Goal: Information Seeking & Learning: Learn about a topic

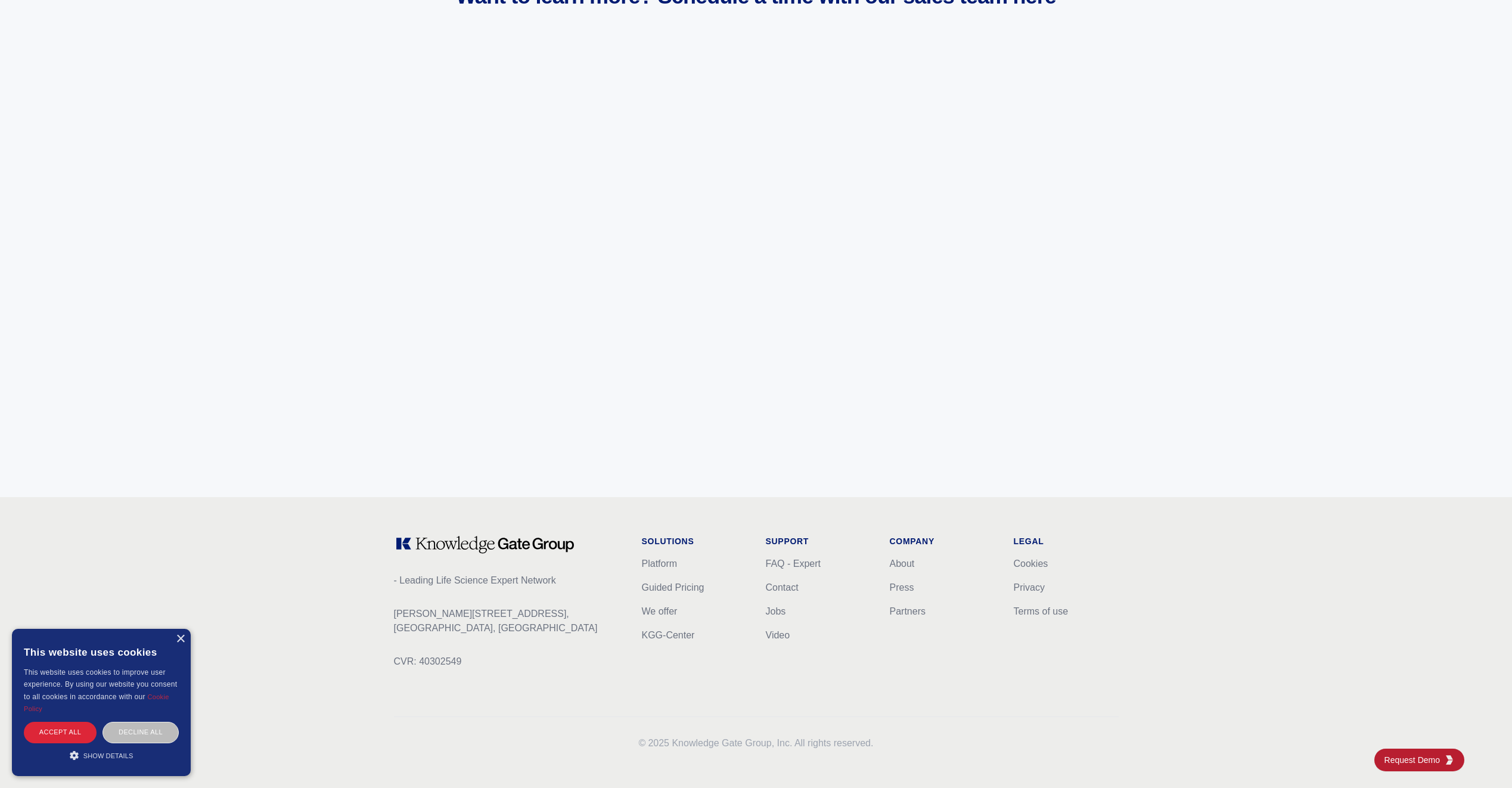
scroll to position [4471, 0]
click at [668, 588] on link "Guided Pricing" at bounding box center [673, 587] width 63 height 10
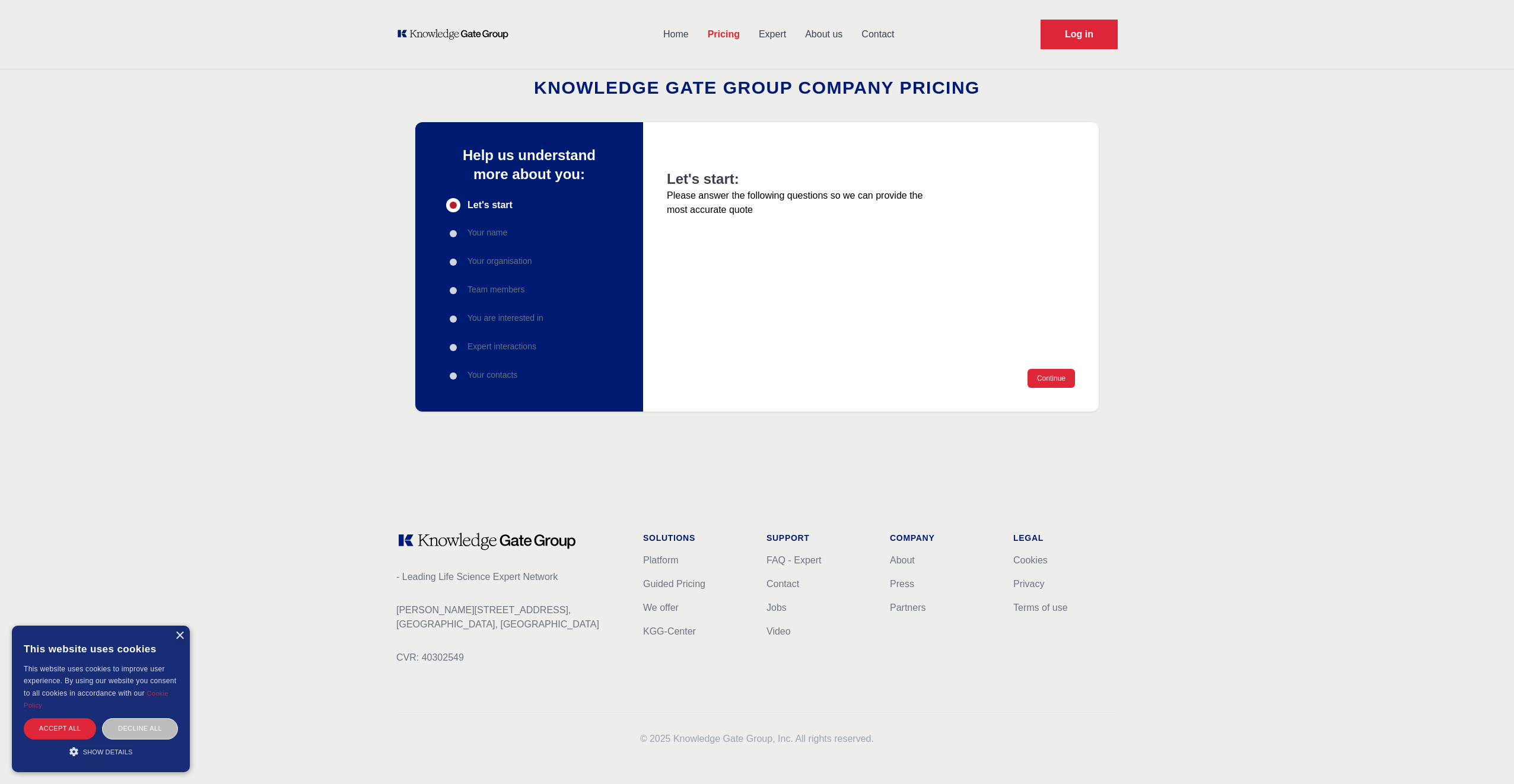
click at [474, 232] on p "Your name" at bounding box center [488, 232] width 40 height 12
click at [729, 37] on link "Pricing" at bounding box center [724, 34] width 51 height 31
click at [770, 41] on link "Expert" at bounding box center [772, 34] width 46 height 31
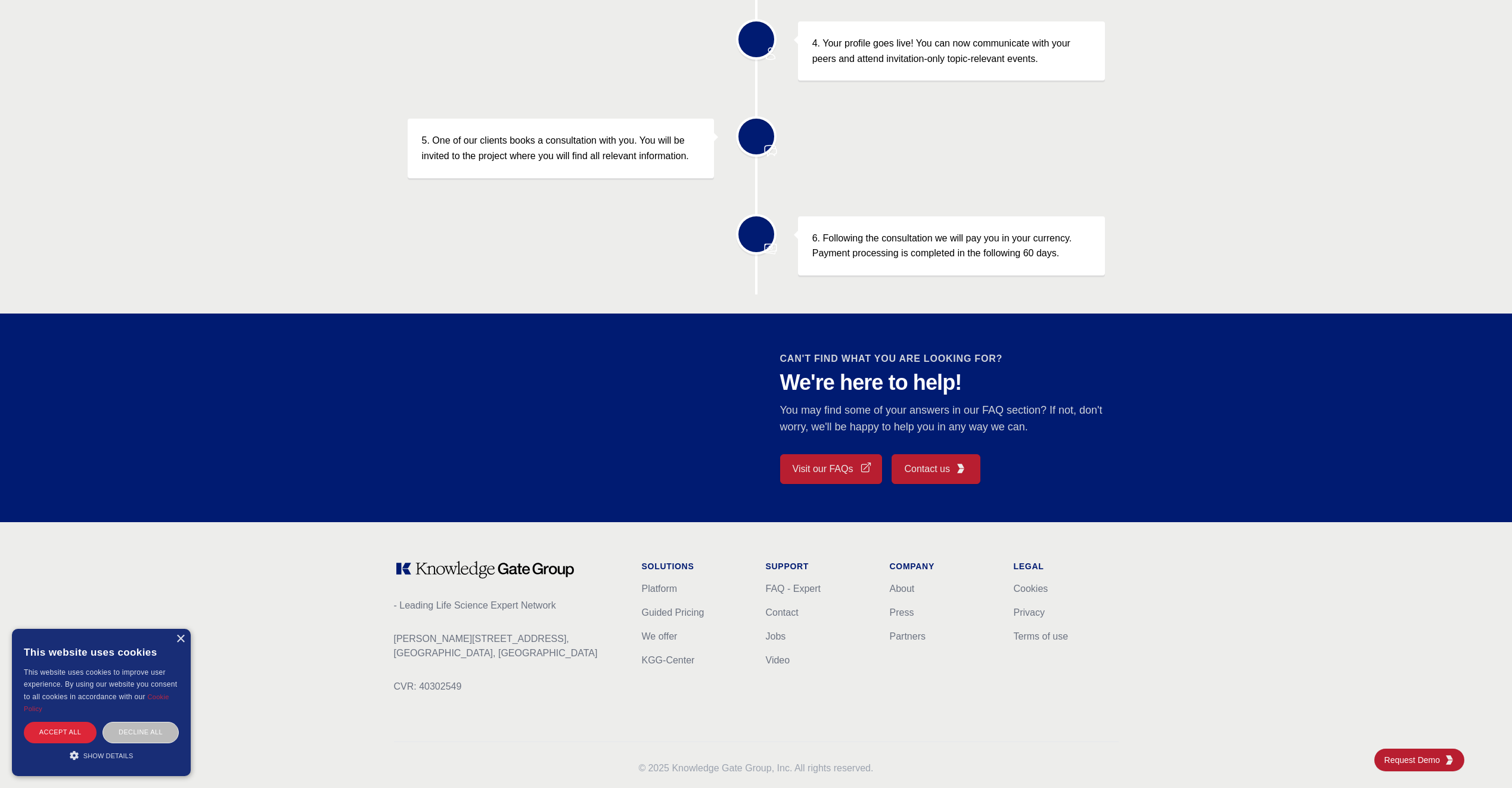
scroll to position [760, 0]
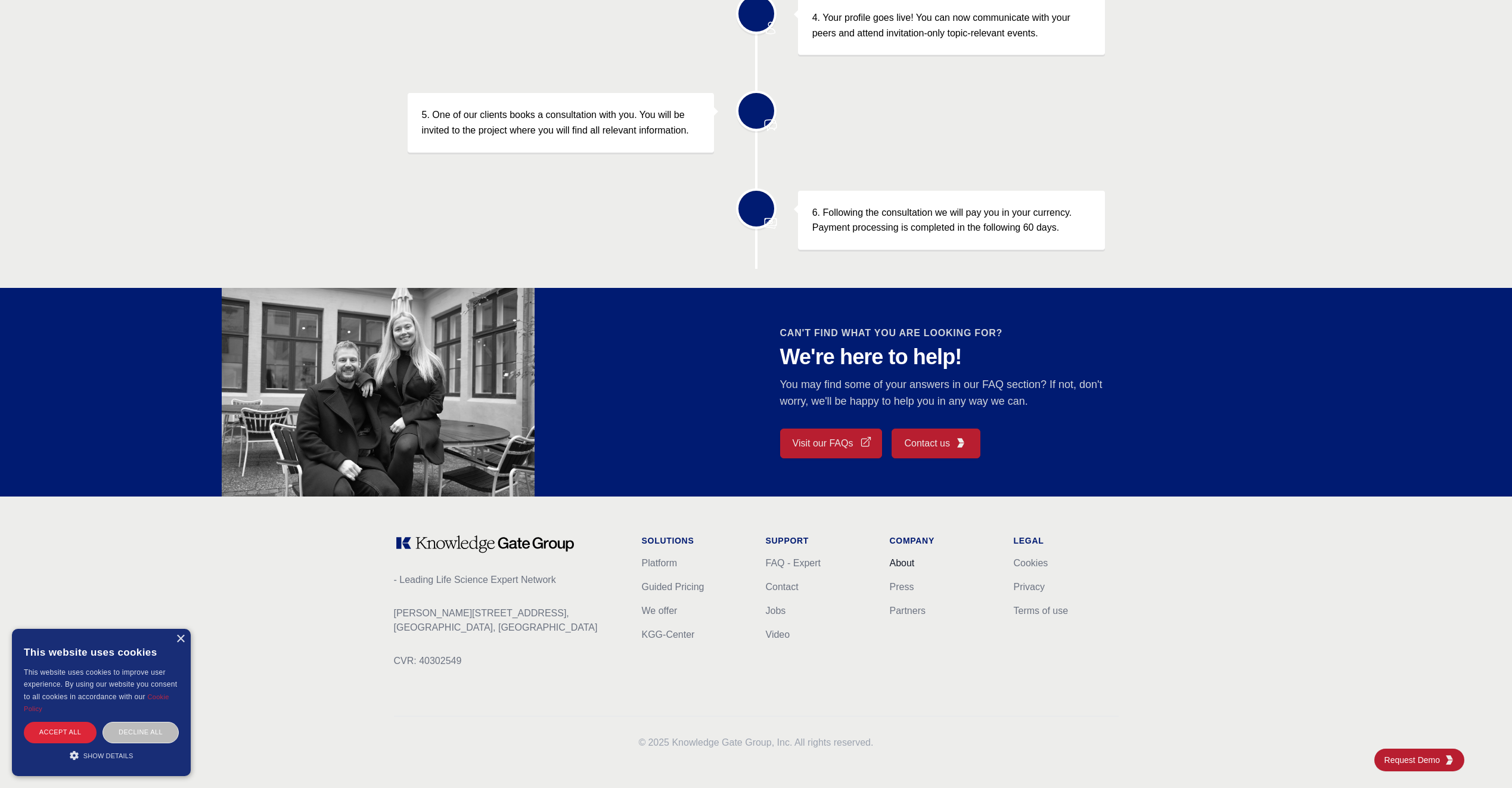
click at [901, 565] on link "About" at bounding box center [902, 563] width 25 height 10
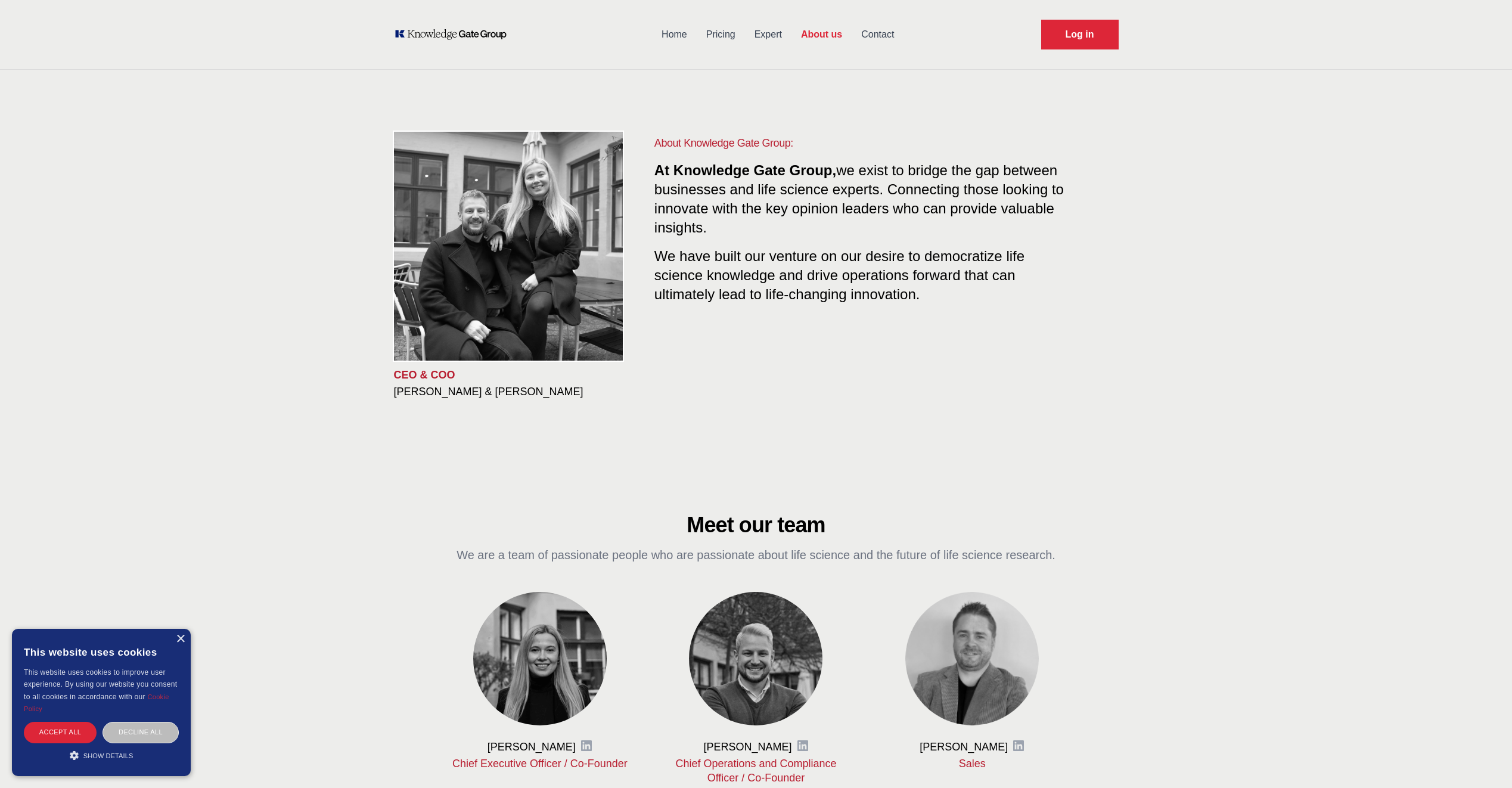
click at [875, 36] on link "Contact" at bounding box center [877, 35] width 52 height 31
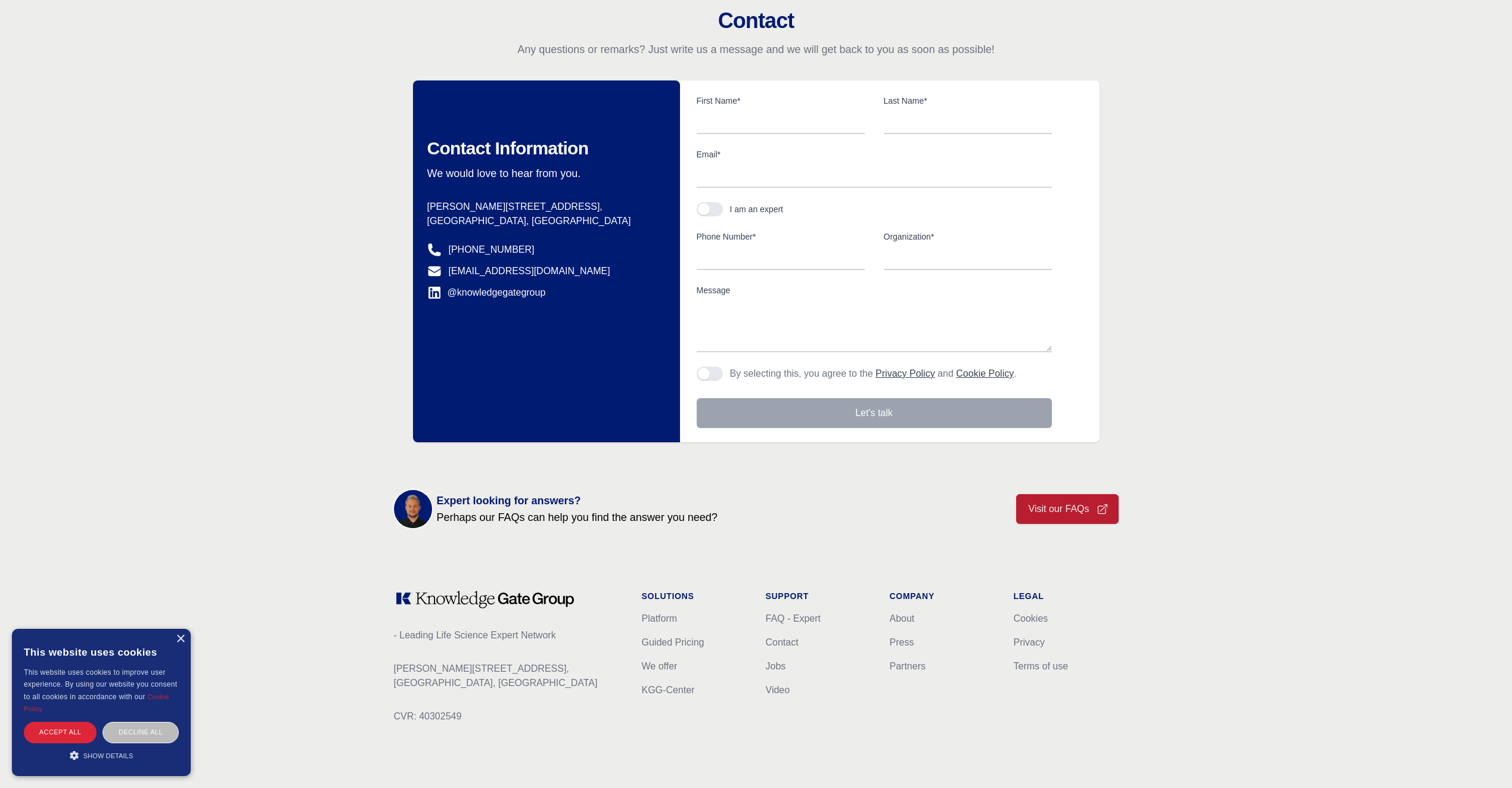
scroll to position [124, 0]
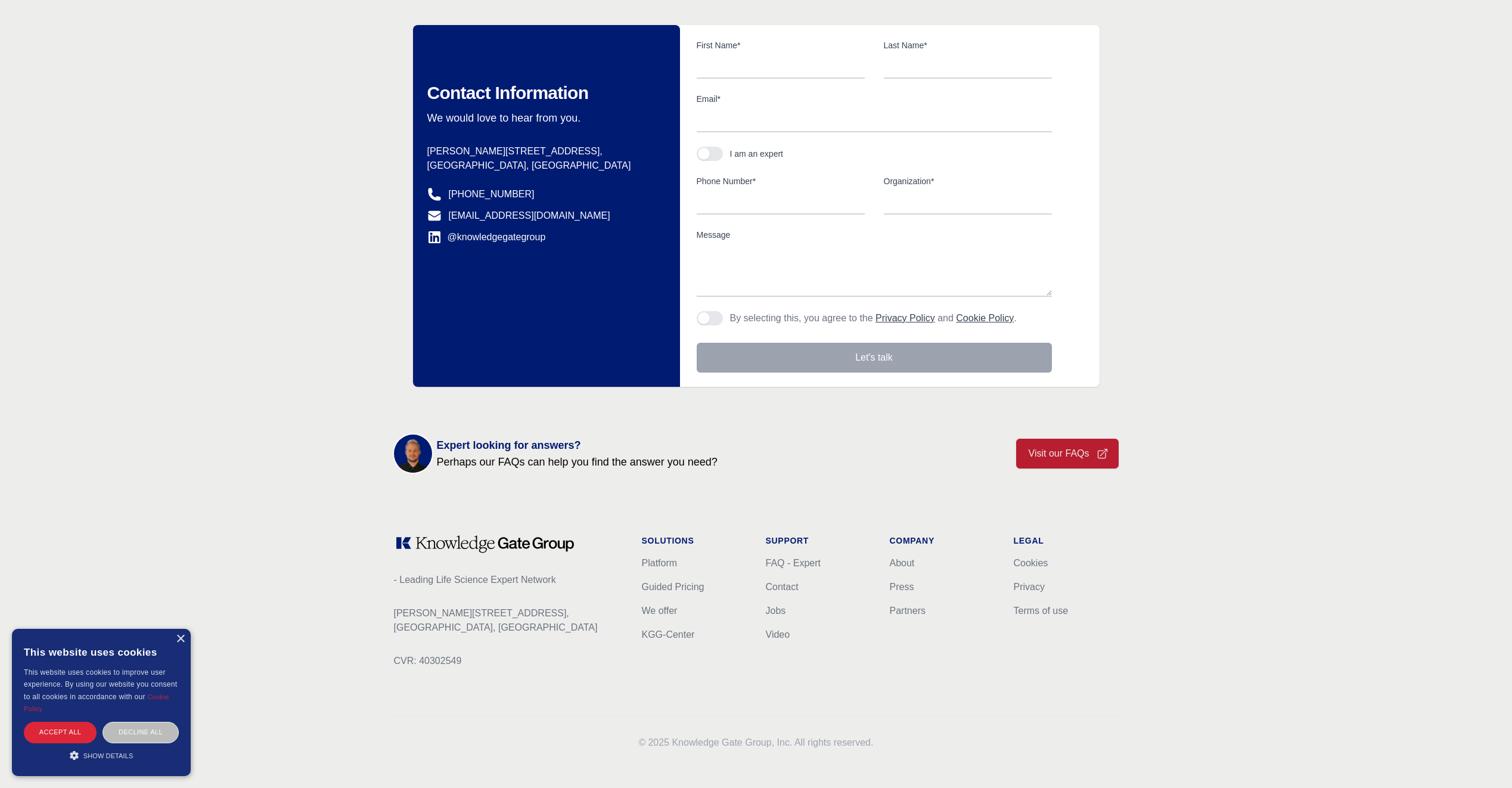
click at [673, 624] on ul "Platform Guided Pricing We offer KGG-Center" at bounding box center [694, 599] width 105 height 86
click at [669, 640] on li "KGG-Center" at bounding box center [694, 635] width 105 height 14
click at [669, 635] on link "KGG-Center" at bounding box center [668, 635] width 53 height 10
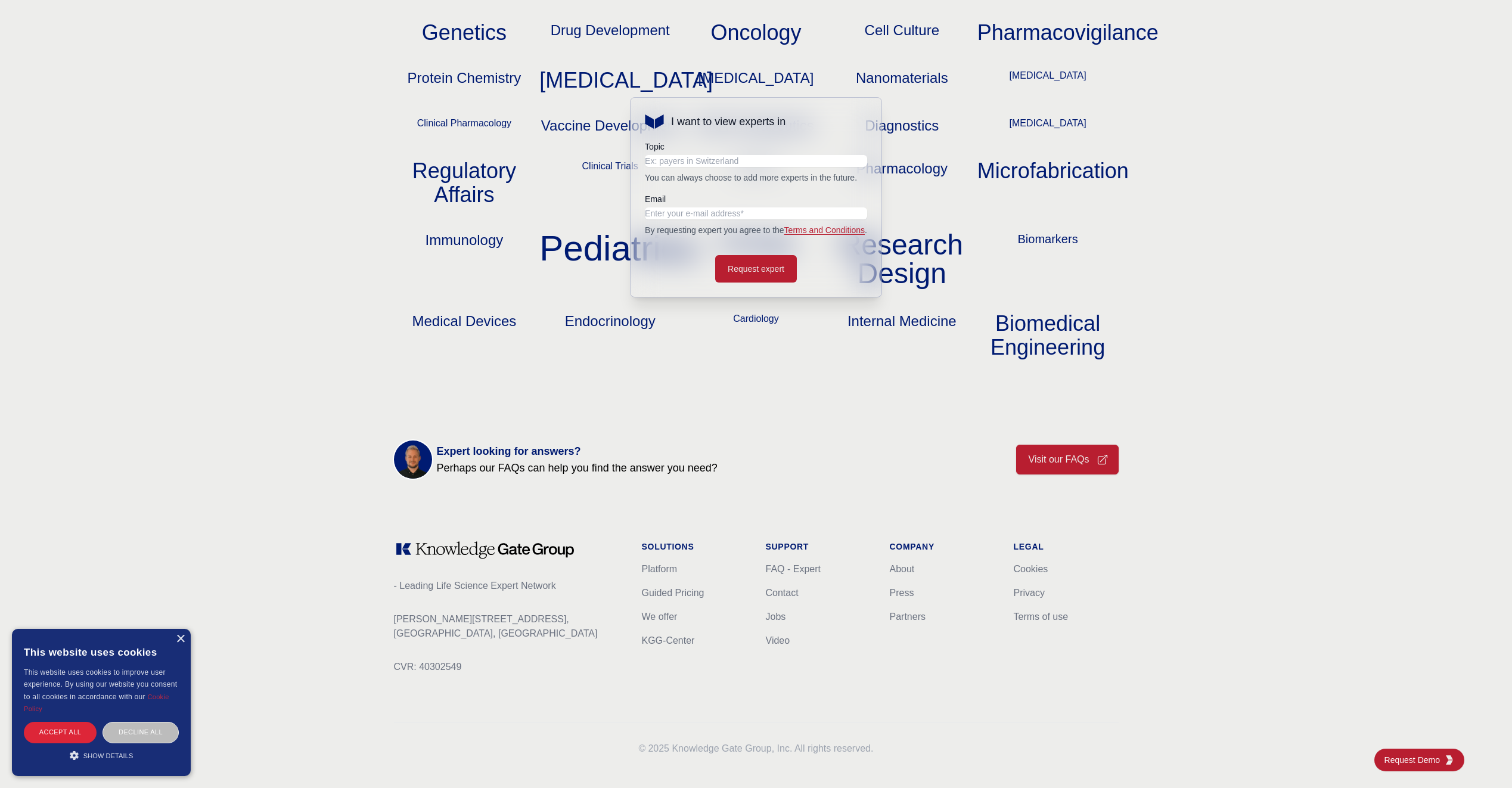
scroll to position [1155, 0]
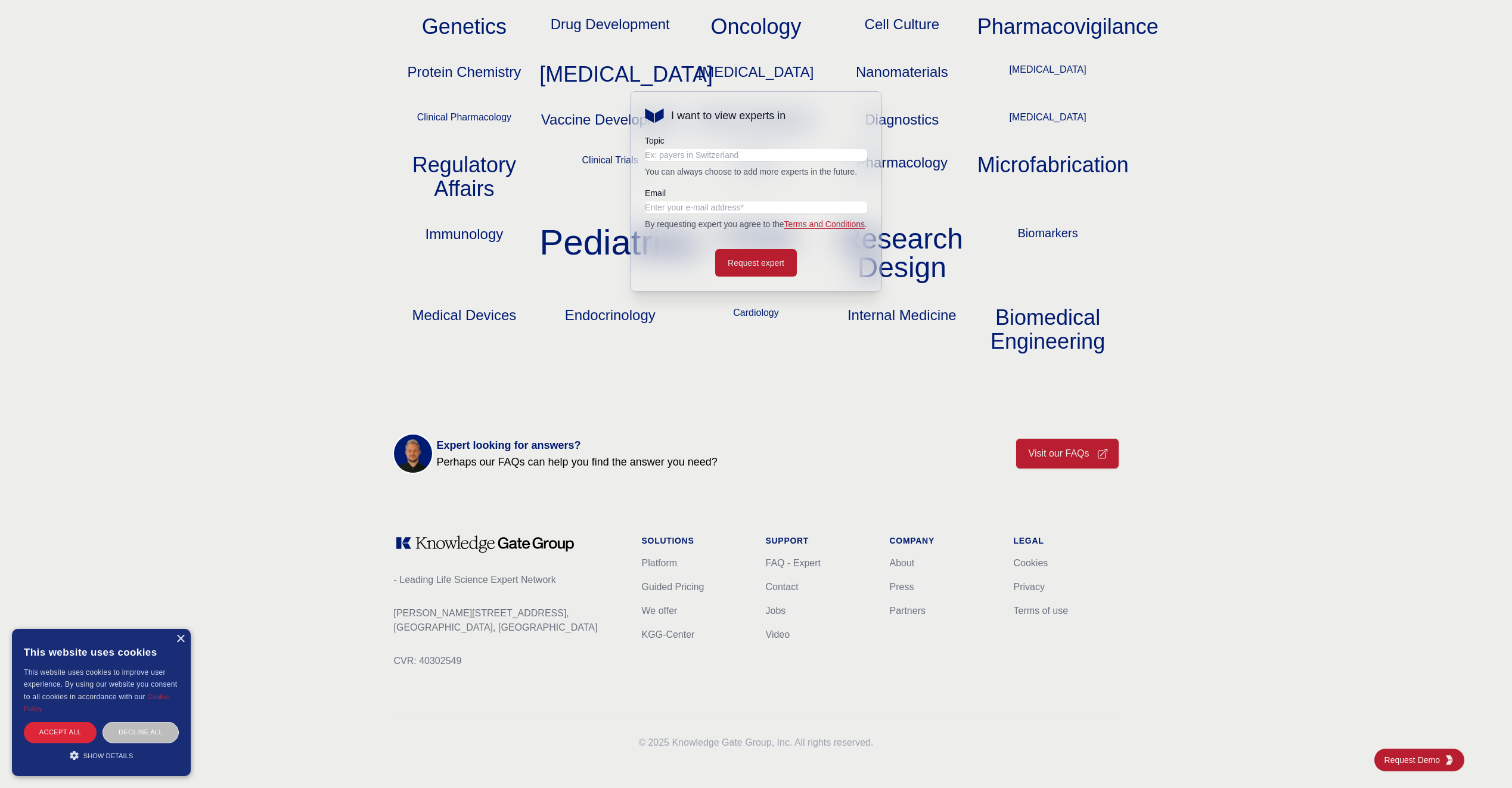
click at [900, 605] on li "Partners" at bounding box center [942, 611] width 105 height 14
click at [906, 613] on link "Partners" at bounding box center [907, 611] width 36 height 10
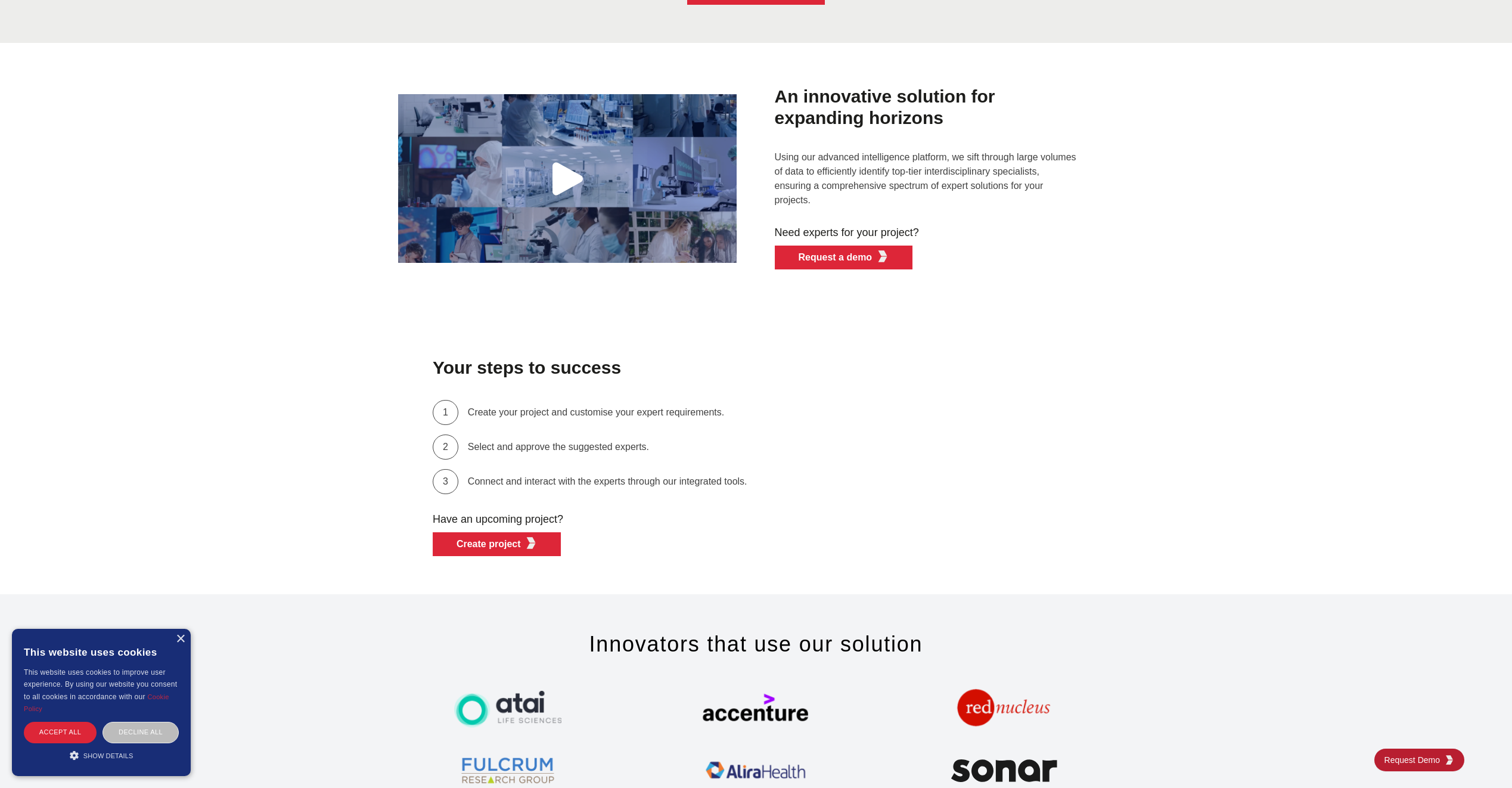
scroll to position [3529, 0]
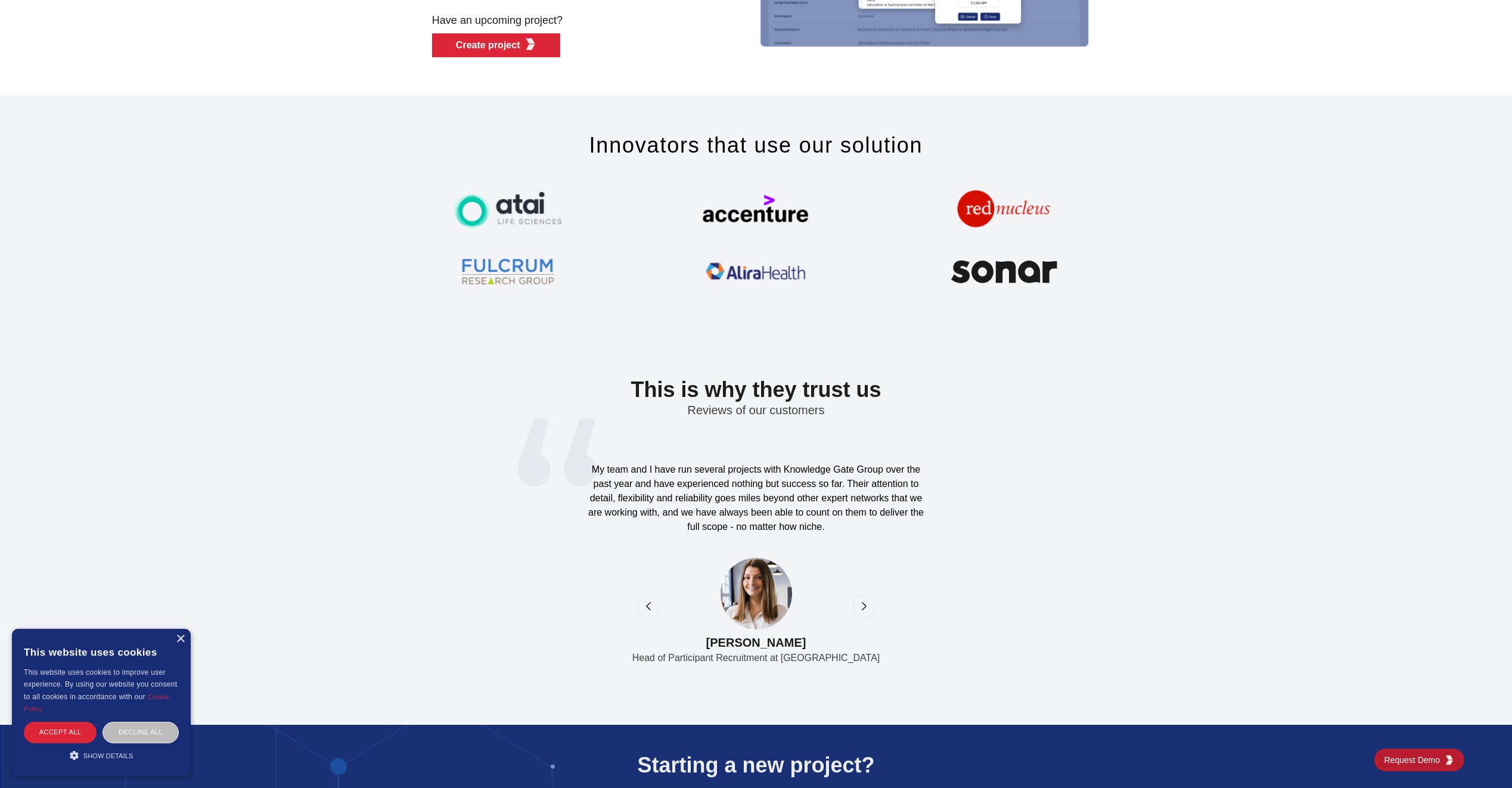
click at [856, 601] on div "next" at bounding box center [864, 606] width 23 height 23
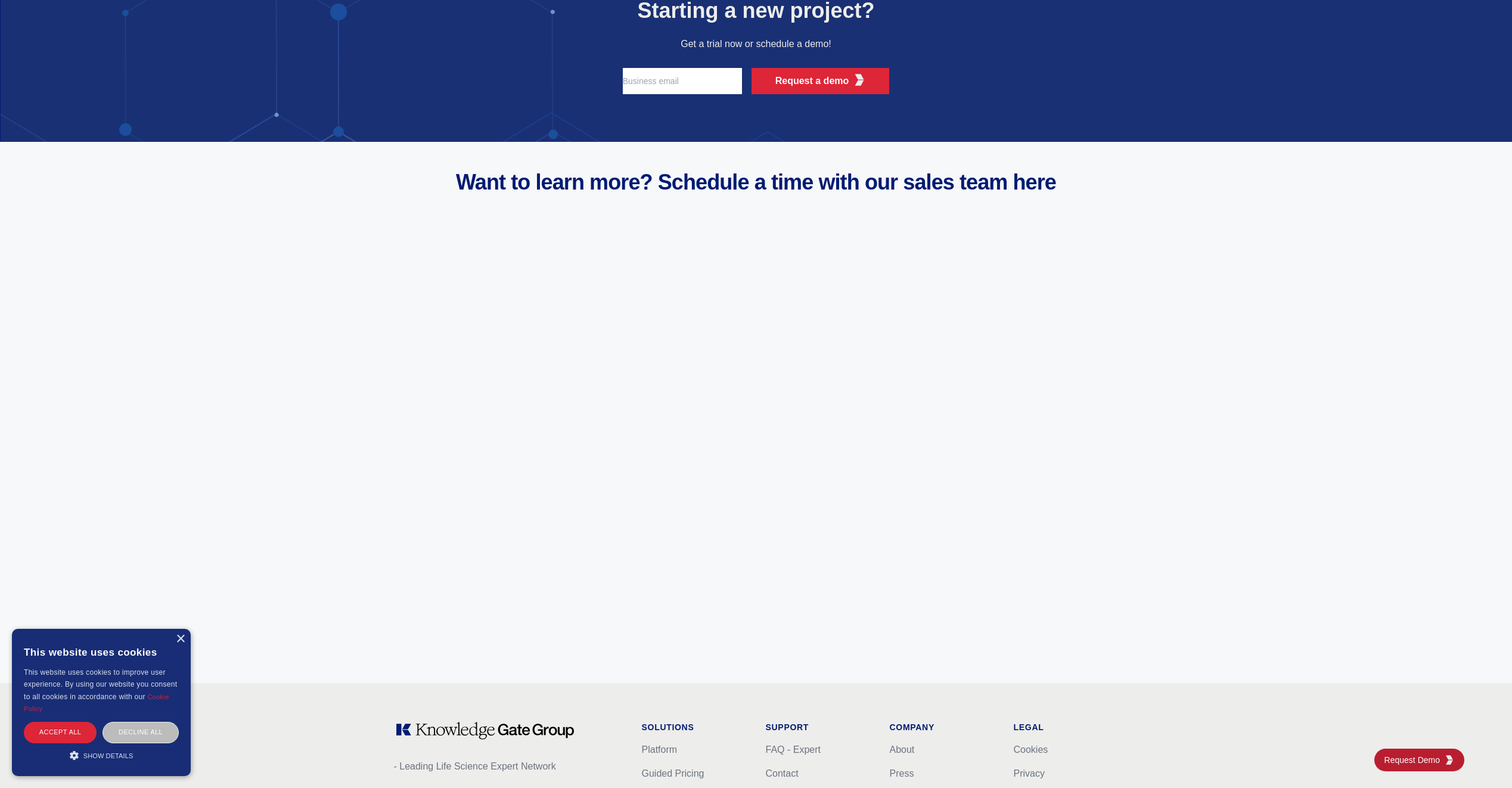
scroll to position [4471, 0]
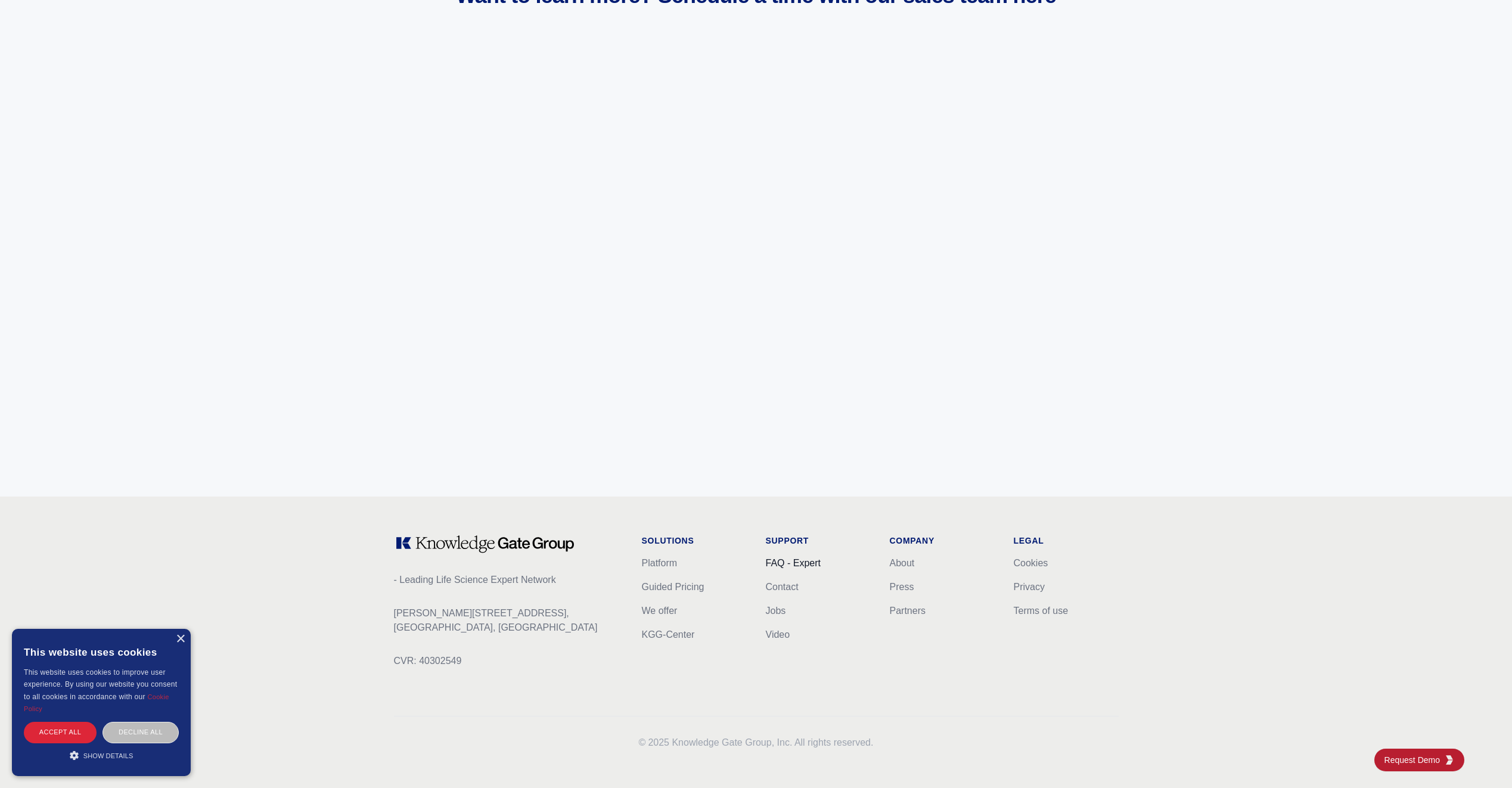
click at [798, 561] on link "FAQ - Expert" at bounding box center [793, 563] width 55 height 10
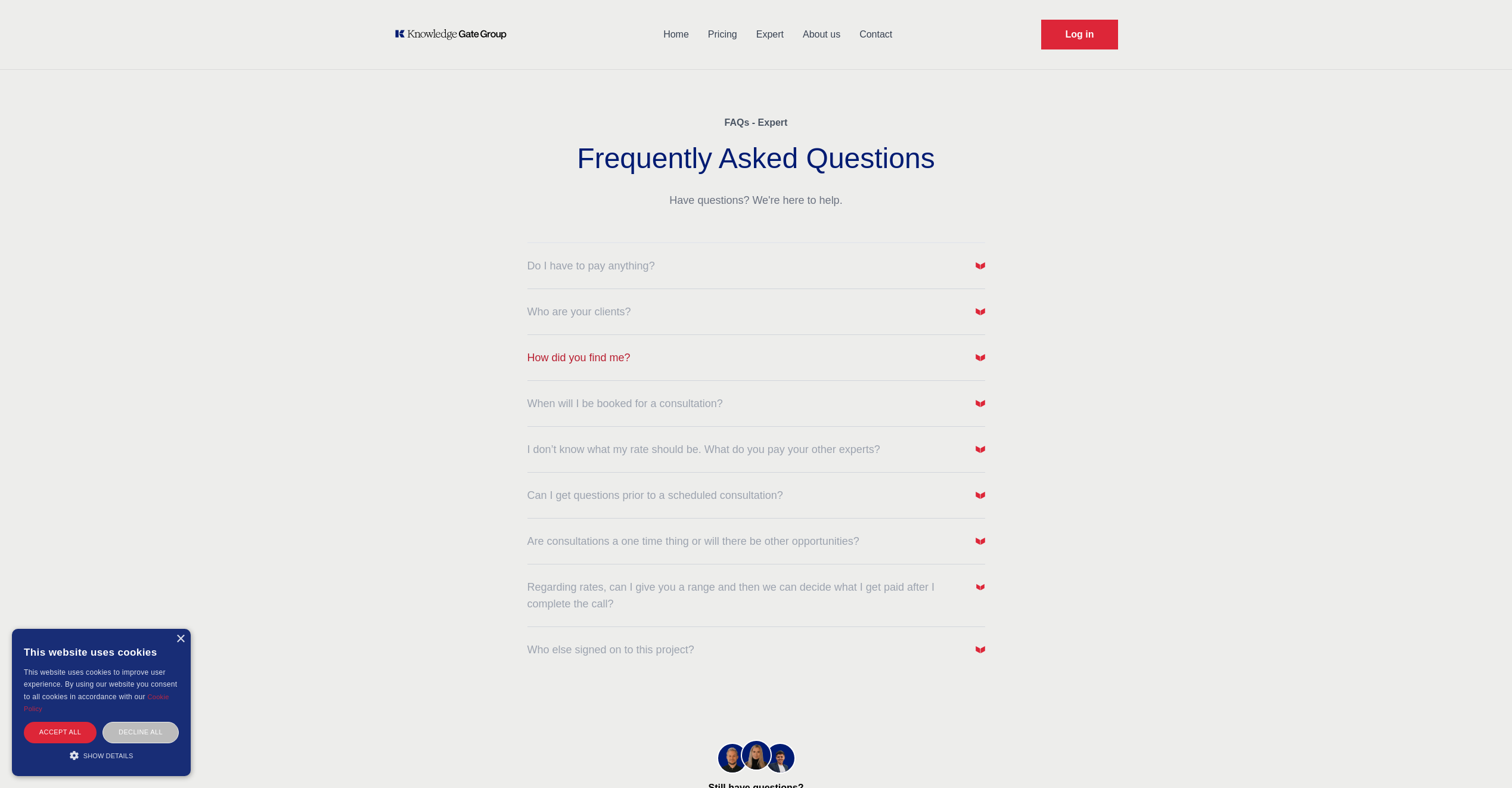
click at [649, 364] on button "How did you find me?" at bounding box center [756, 358] width 458 height 17
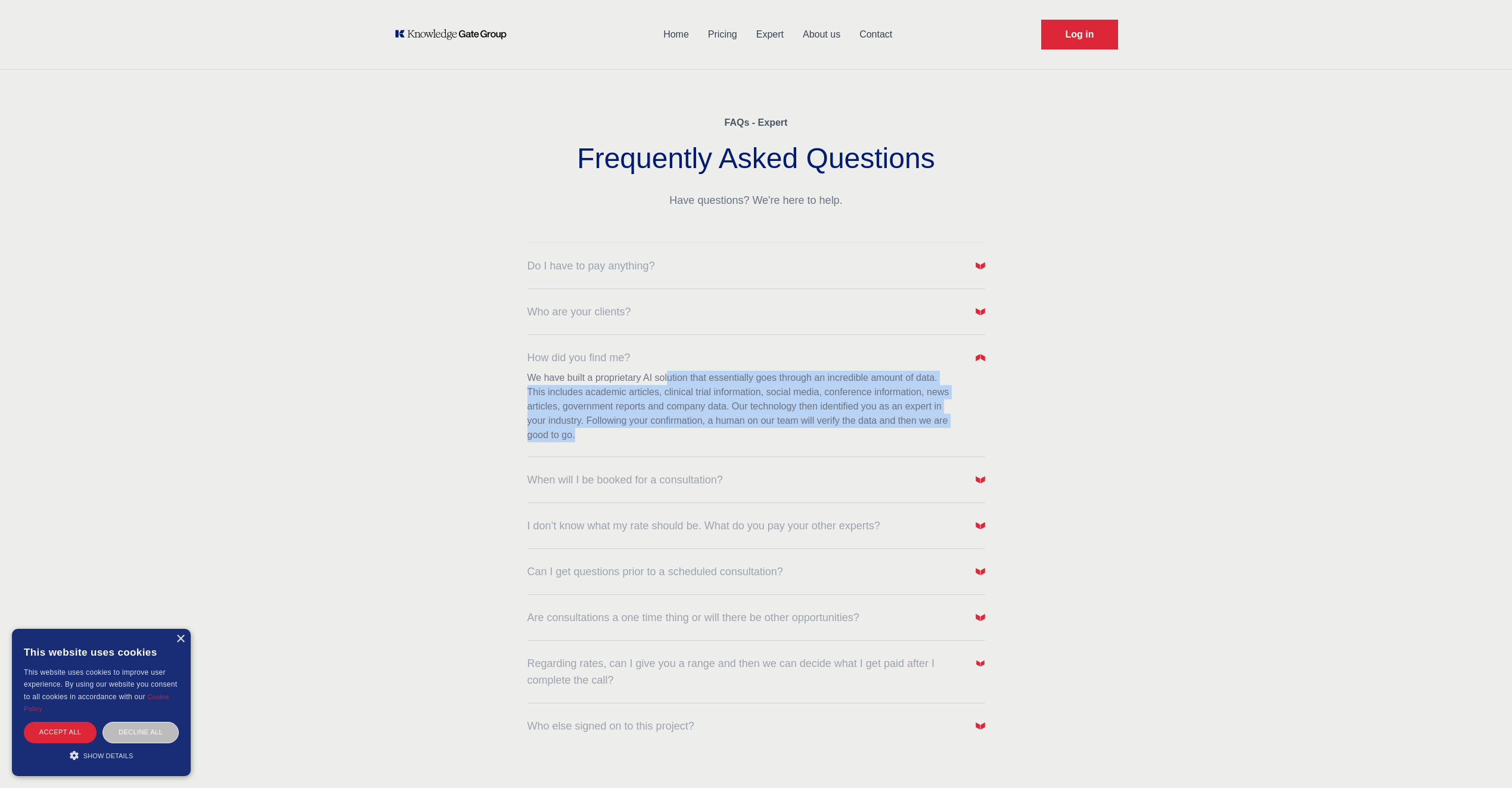
drag, startPoint x: 637, startPoint y: 428, endPoint x: 666, endPoint y: 377, distance: 58.7
click at [666, 377] on p "We have built a proprietary AI solution that essentially goes through an incred…" at bounding box center [741, 406] width 429 height 71
click at [668, 477] on span "When will I be booked for a consultation?" at bounding box center [625, 480] width 196 height 17
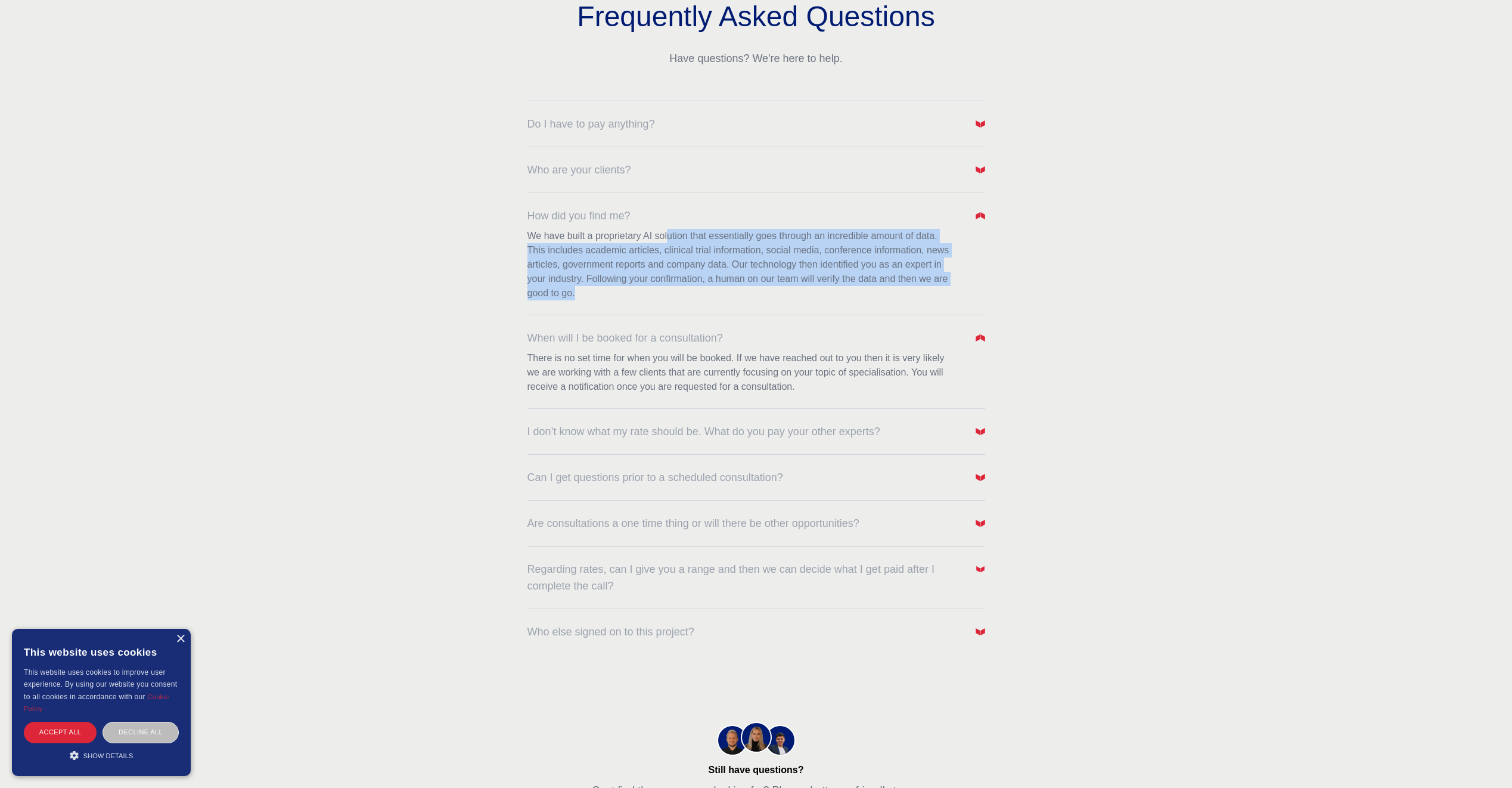
scroll to position [238, 0]
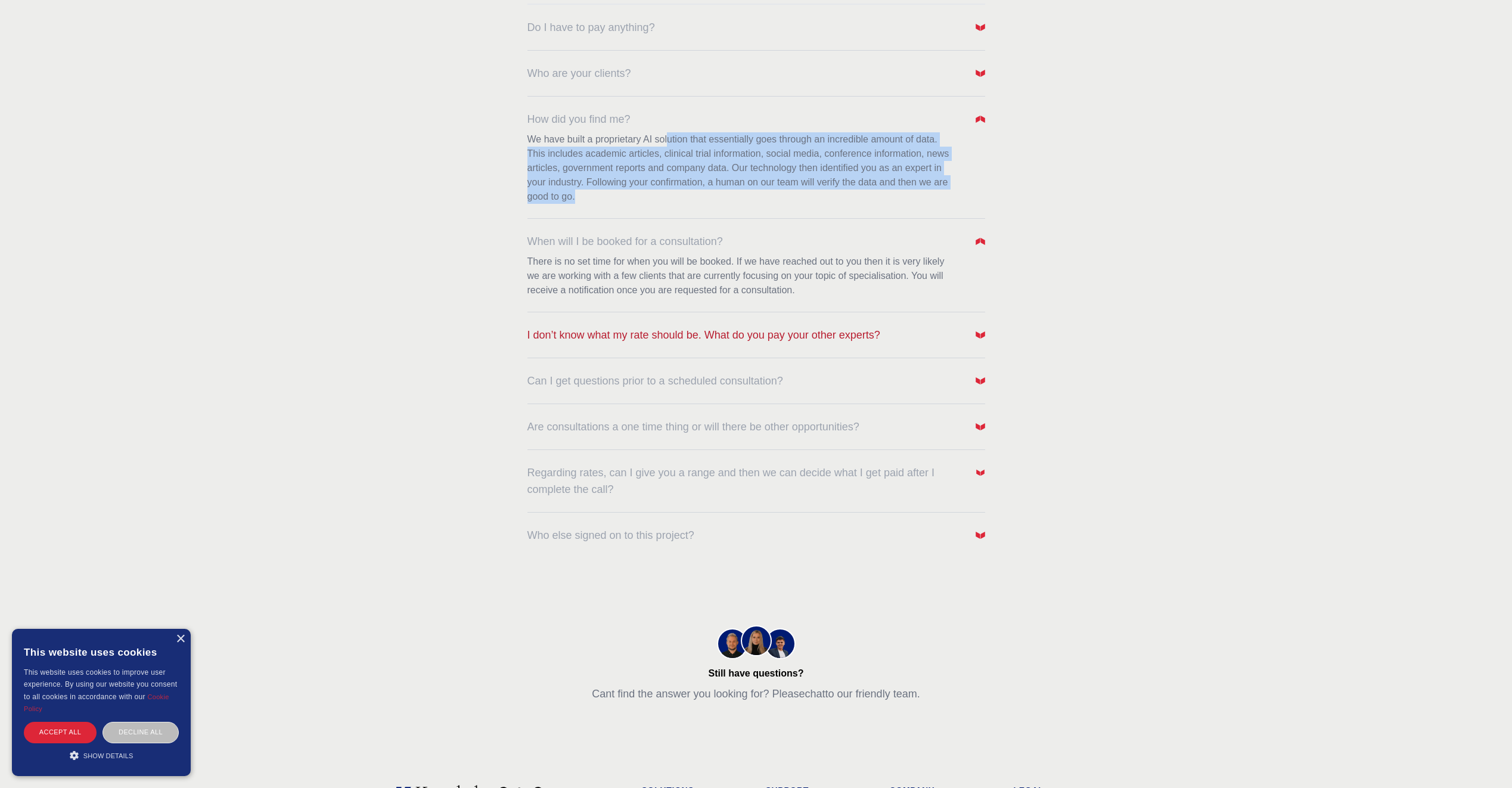
click at [639, 337] on span "I don’t know what my rate should be. What do you pay your other experts?" at bounding box center [703, 335] width 353 height 17
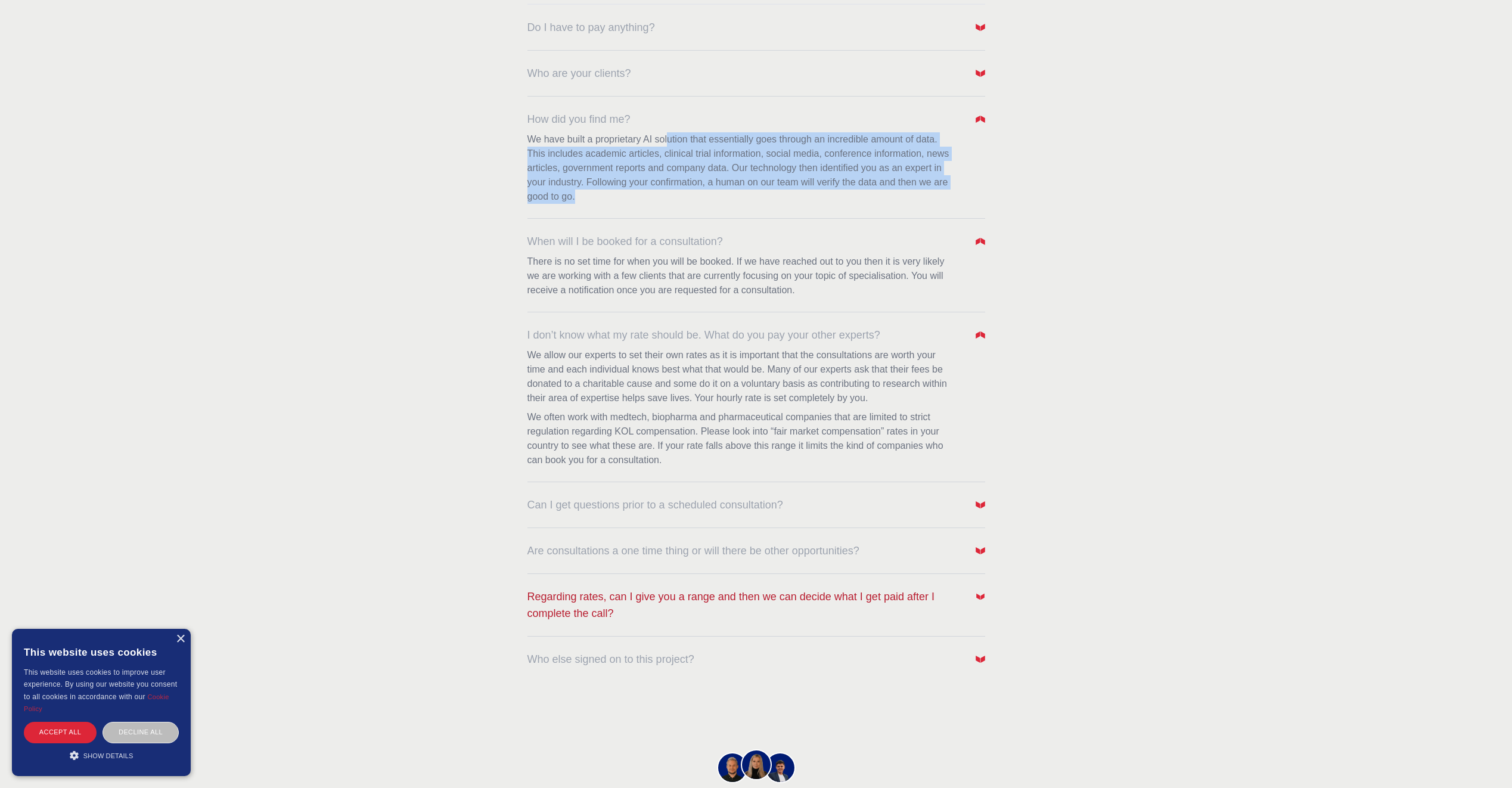
click at [838, 602] on span "Regarding rates, can I give you a range and then we can decide what I get paid …" at bounding box center [745, 604] width 435 height 33
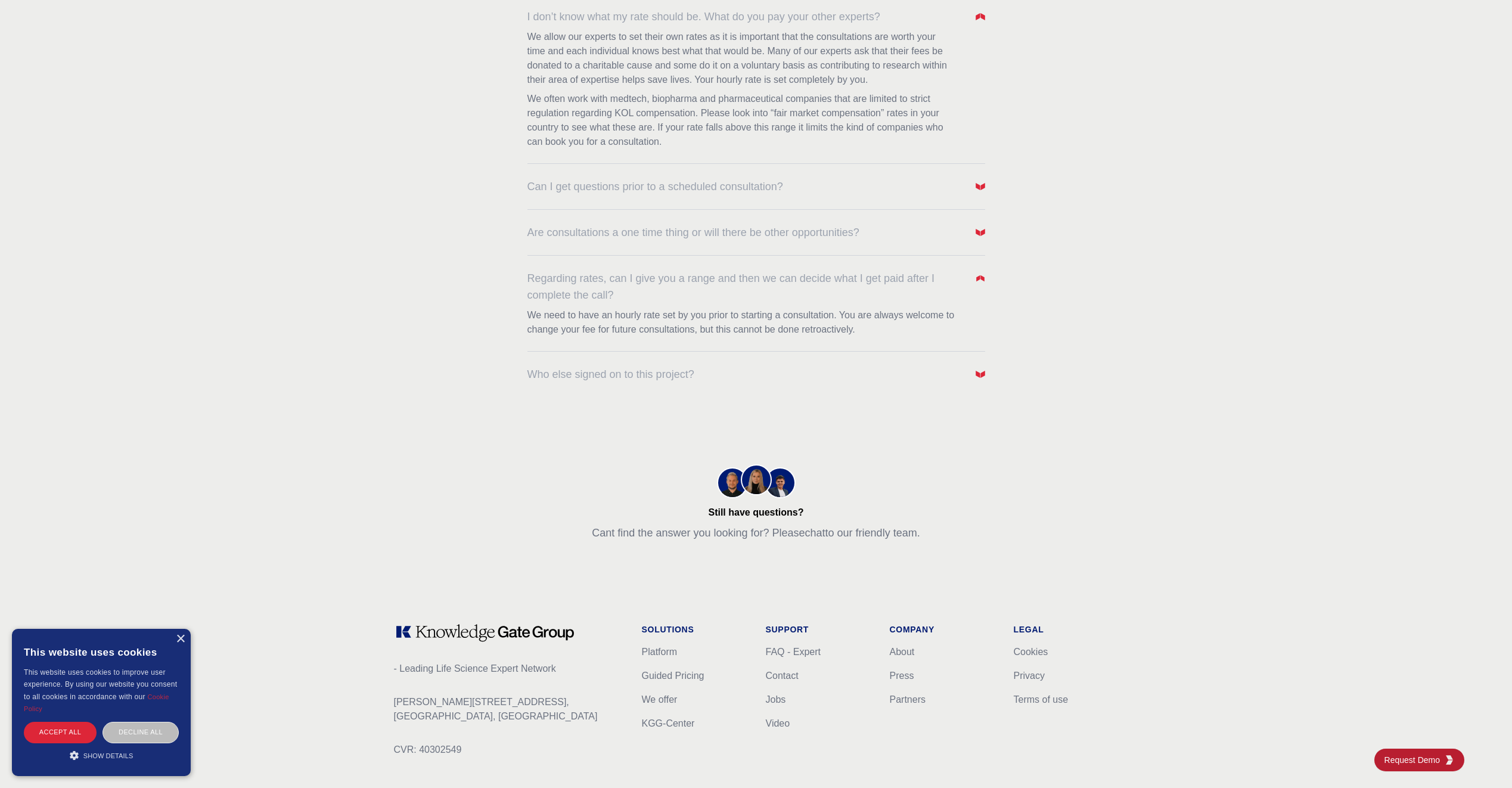
scroll to position [596, 0]
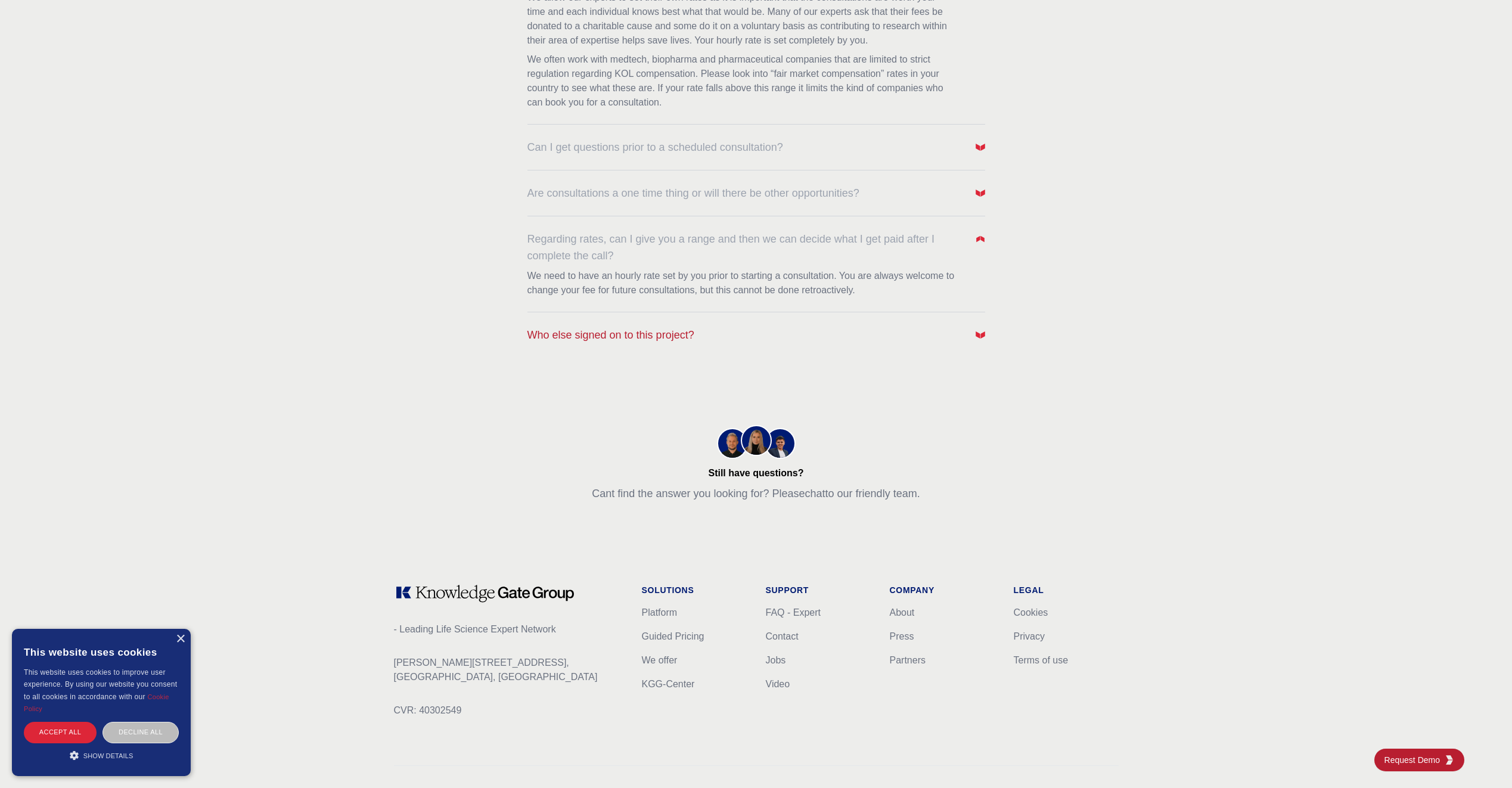
click at [759, 327] on button "Who else signed on to this project?" at bounding box center [756, 335] width 458 height 17
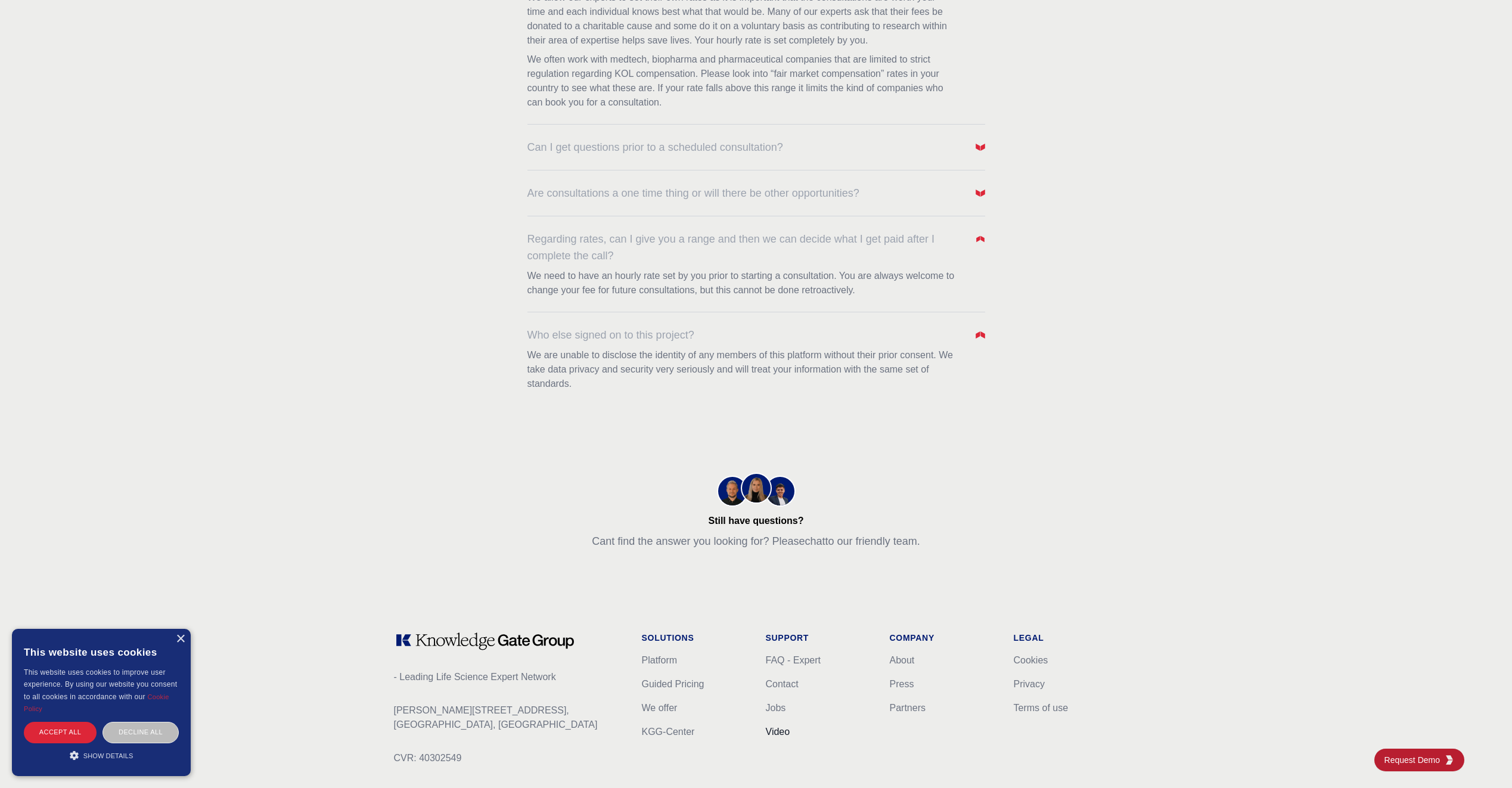
click at [786, 732] on link "Video" at bounding box center [778, 731] width 25 height 10
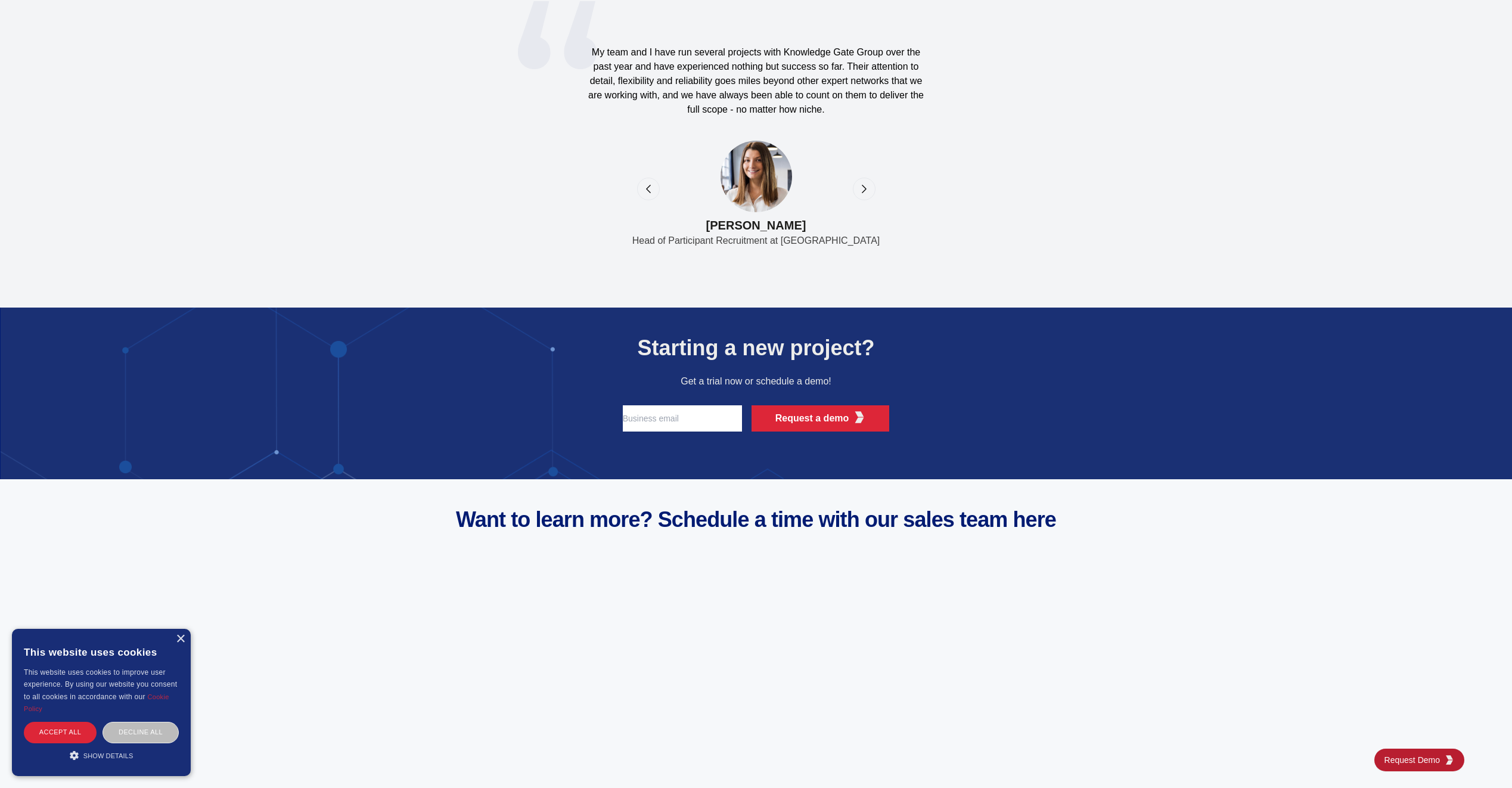
scroll to position [4206, 0]
